Goal: Information Seeking & Learning: Learn about a topic

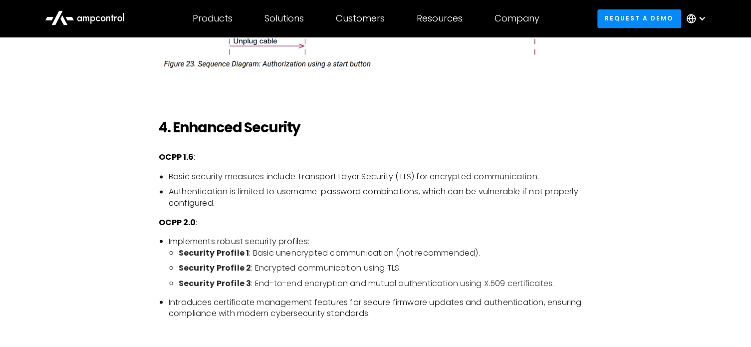
scroll to position [1729, 0]
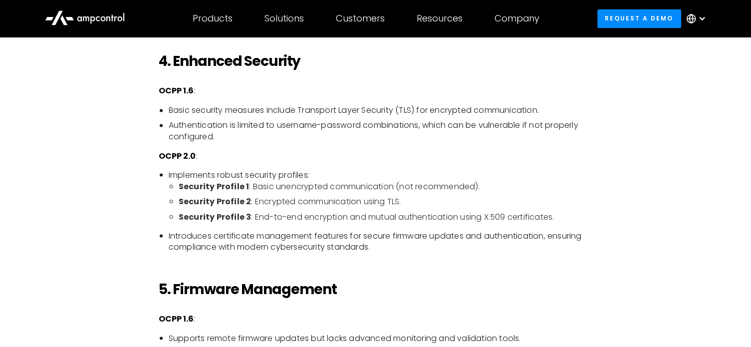
click at [507, 222] on li "Security Profile 3 : End-to-end encryption and mutual authentication using X.50…" at bounding box center [386, 216] width 414 height 11
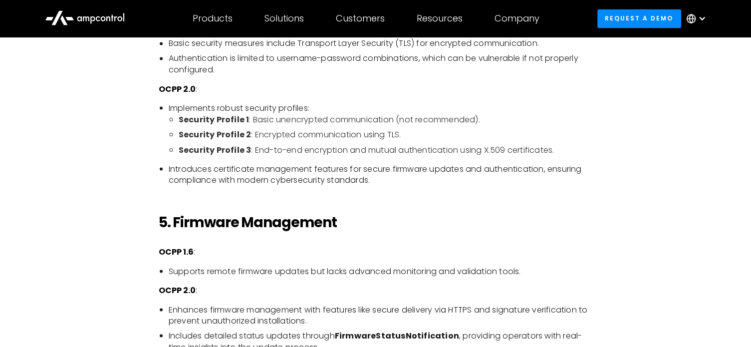
click at [409, 185] on li "Introduces certificate management features for secure firmware updates and auth…" at bounding box center [381, 174] width 424 height 22
click at [199, 186] on li "Introduces certificate management features for secure firmware updates and auth…" at bounding box center [381, 174] width 424 height 22
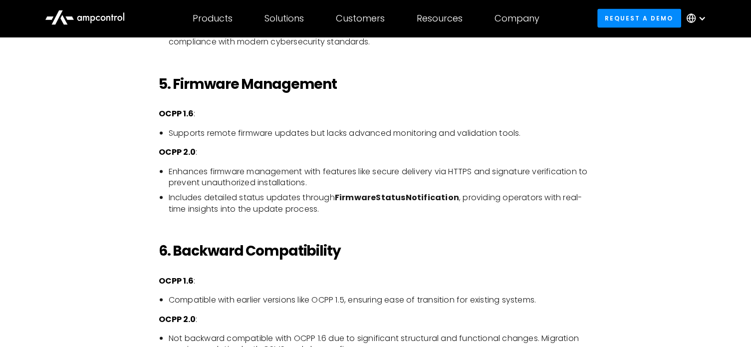
scroll to position [1929, 0]
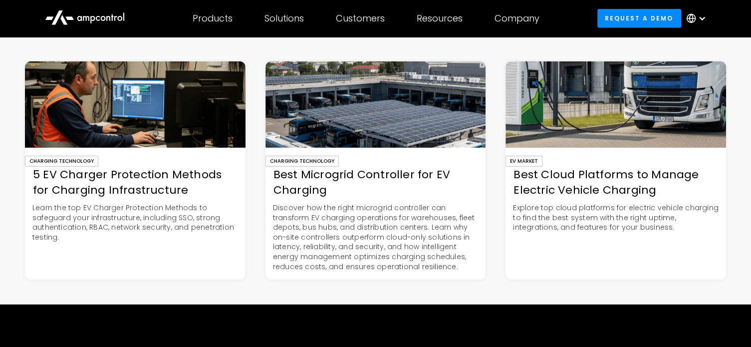
scroll to position [2861, 0]
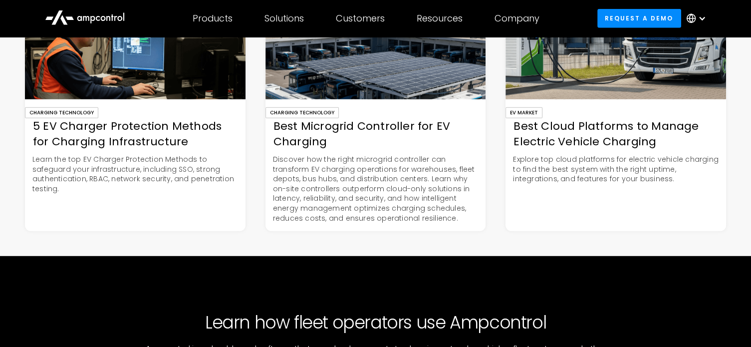
click at [133, 146] on div "5 EV Charger Protection Methods for Charging Infrastructure" at bounding box center [135, 134] width 221 height 31
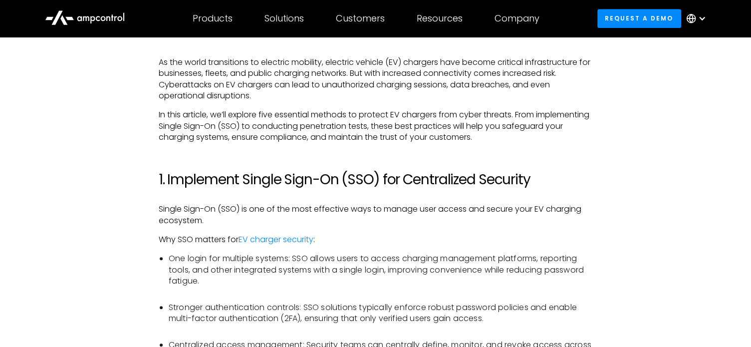
scroll to position [532, 0]
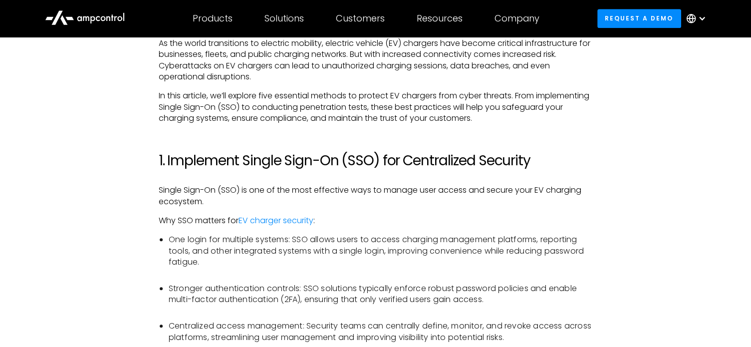
click at [447, 205] on p "Single Sign-On (SSO) is one of the most effective ways to manage user access an…" at bounding box center [376, 196] width 434 height 22
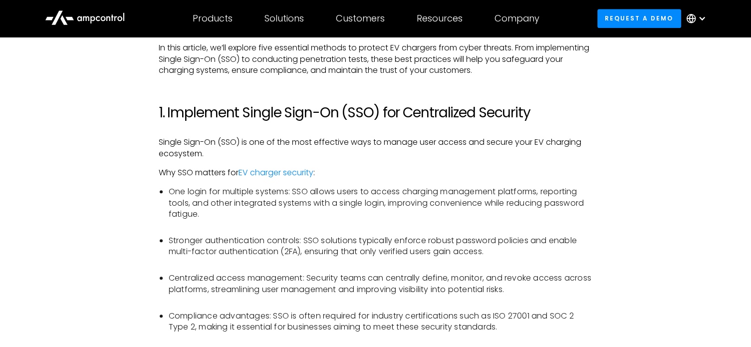
scroll to position [599, 0]
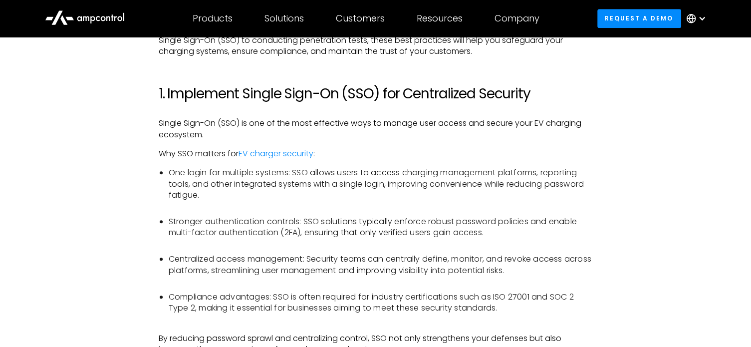
click at [585, 173] on li "One login for multiple systems: SSO allows users to access charging management …" at bounding box center [381, 189] width 424 height 45
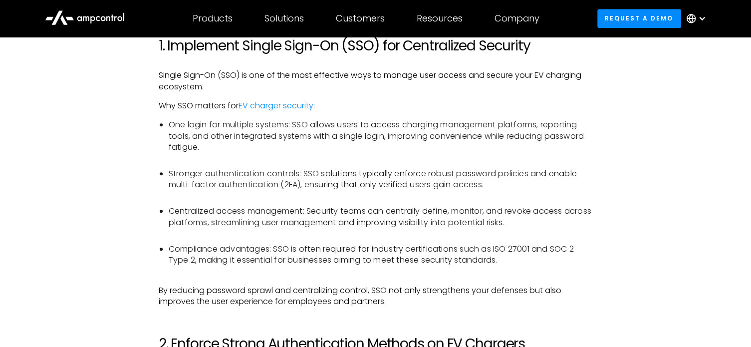
scroll to position [665, 0]
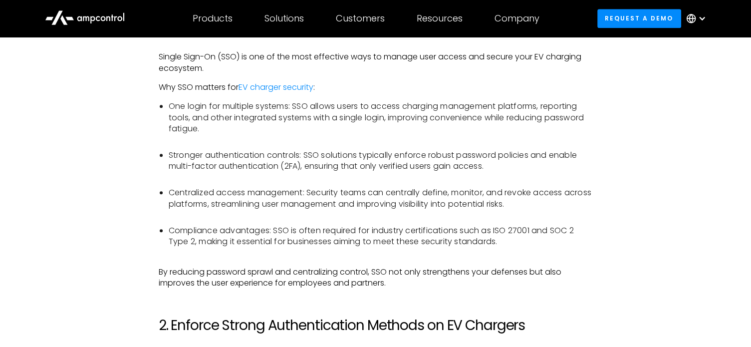
click at [487, 169] on li "Stronger authentication controls: SSO solutions typically enforce robust passwo…" at bounding box center [381, 166] width 424 height 33
click at [570, 192] on li "Centralized access management: Security teams can centrally define, monitor, an…" at bounding box center [381, 203] width 424 height 33
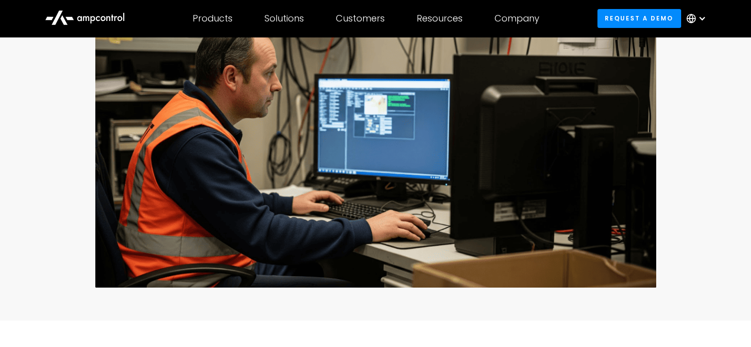
scroll to position [0, 0]
